Goal: Check status: Check status

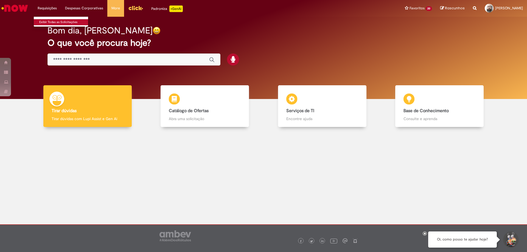
click at [53, 20] on link "Exibir Todas as Solicitações" at bounding box center [64, 22] width 60 height 6
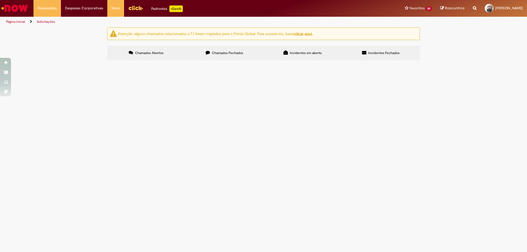
click at [223, 52] on span "Chamados Fechados" at bounding box center [227, 53] width 31 height 4
click at [0, 0] on span "rotor da bomba a torre vxt" at bounding box center [0, 0] width 0 height 0
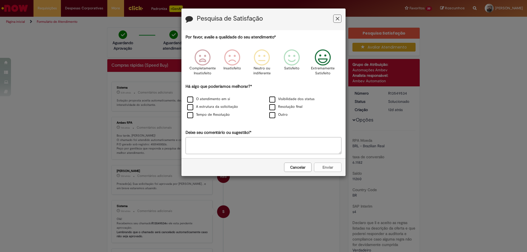
click at [321, 60] on icon "Feedback" at bounding box center [323, 57] width 21 height 16
click at [210, 106] on label "A estrutura da solicitação" at bounding box center [212, 106] width 51 height 5
click at [325, 169] on button "Enviar" at bounding box center [327, 167] width 27 height 9
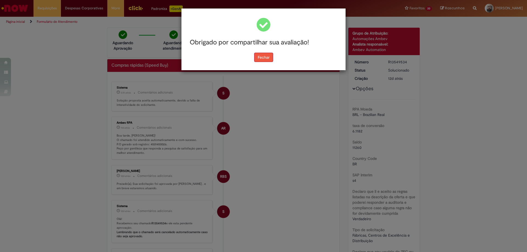
click at [266, 56] on button "Fechar" at bounding box center [263, 57] width 19 height 9
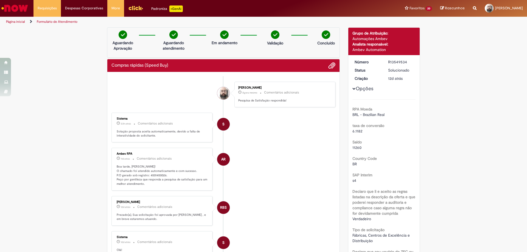
drag, startPoint x: 147, startPoint y: 144, endPoint x: 150, endPoint y: 144, distance: 3.9
click at [150, 144] on ul "[PERSON_NAME] Agora mesmo Agora mesmo Comentários adicionais Pesquisa de Satisf…" at bounding box center [223, 238] width 224 height 324
drag, startPoint x: 148, startPoint y: 175, endPoint x: 162, endPoint y: 175, distance: 14.8
click at [162, 175] on p "Boa tarde, [PERSON_NAME]! O chamado foi atendido automaticamente e com sucesso.…" at bounding box center [162, 176] width 91 height 22
copy p "450145002"
